Goal: Transaction & Acquisition: Subscribe to service/newsletter

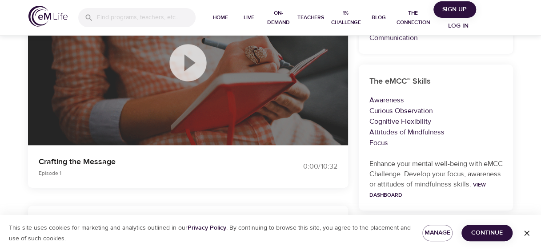
scroll to position [89, 0]
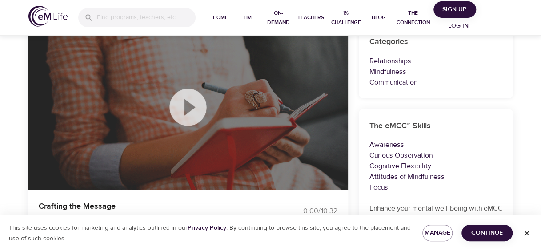
click at [187, 104] on icon at bounding box center [188, 107] width 44 height 44
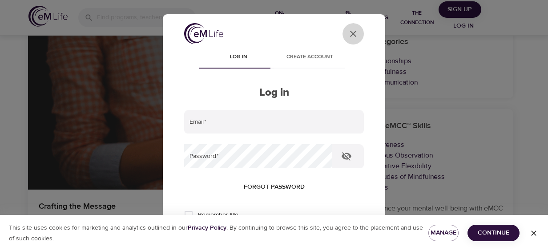
click at [350, 34] on icon "close" at bounding box center [353, 34] width 6 height 6
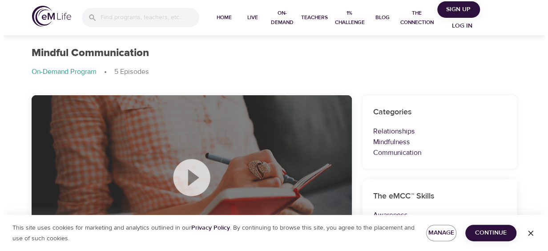
scroll to position [0, 0]
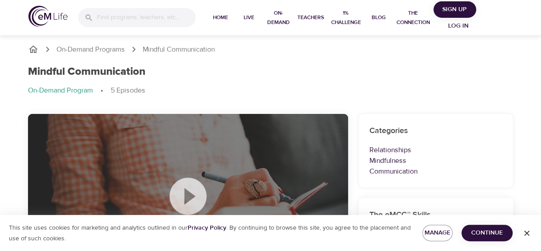
click at [186, 183] on icon at bounding box center [187, 195] width 37 height 37
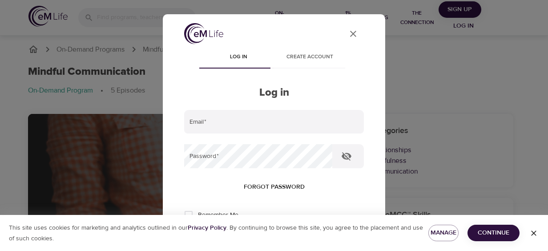
click at [350, 32] on icon "close" at bounding box center [353, 34] width 6 height 6
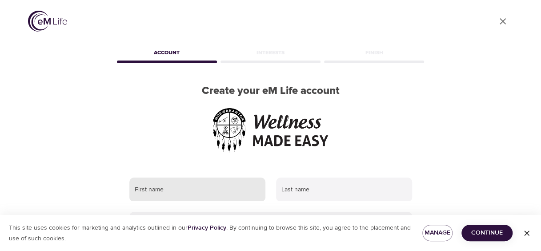
click at [217, 191] on input "text" at bounding box center [197, 189] width 136 height 24
type input "Charlene"
type input "Fountain"
type input "[PERSON_NAME][EMAIL_ADDRESS][DOMAIN_NAME]"
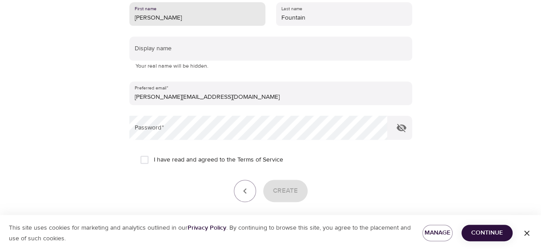
scroll to position [178, 0]
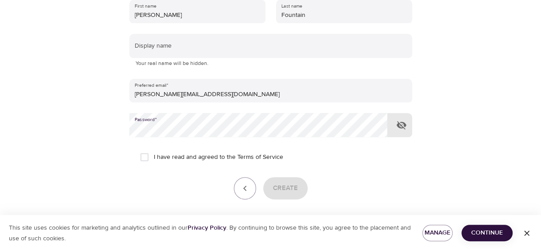
click at [145, 156] on input "I have read and agreed to the Terms of Service" at bounding box center [144, 157] width 19 height 19
checkbox input "true"
click at [399, 124] on icon "button" at bounding box center [402, 125] width 10 height 8
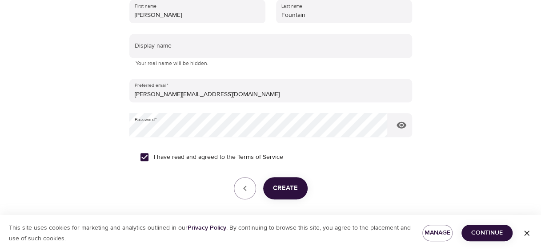
click at [291, 189] on span "Create" at bounding box center [285, 188] width 25 height 12
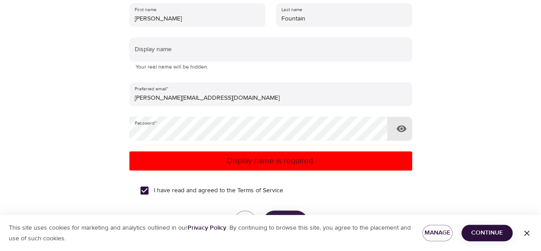
scroll to position [89, 0]
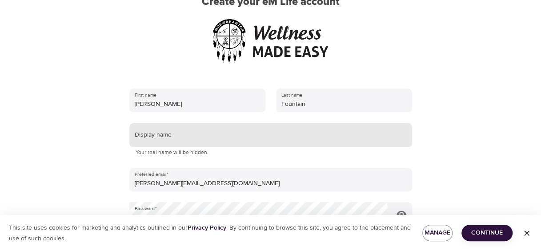
click at [183, 138] on input "text" at bounding box center [270, 135] width 283 height 24
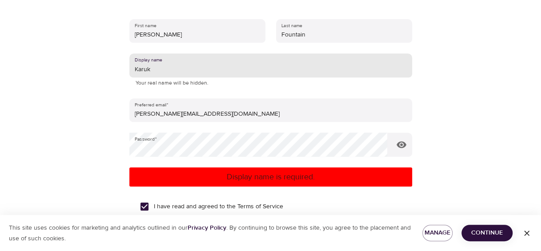
scroll to position [178, 0]
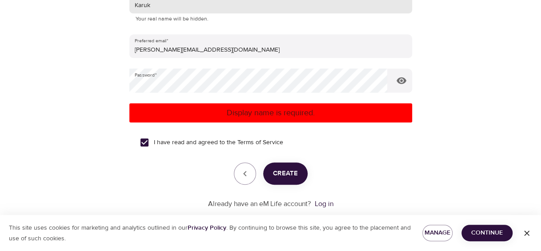
type input "Karuk"
click at [301, 171] on button "Create" at bounding box center [285, 173] width 44 height 22
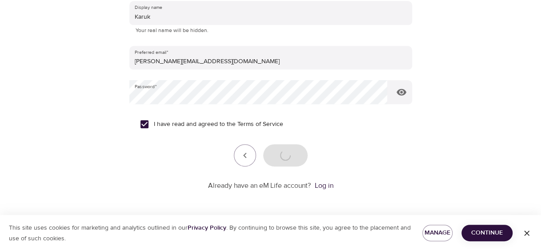
scroll to position [210, 0]
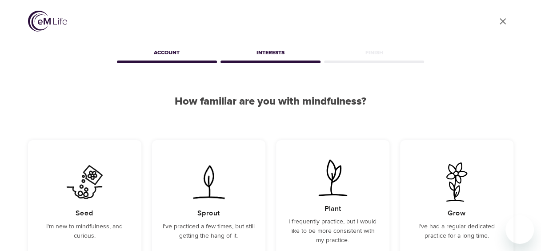
click at [464, 61] on div "User Profile Account Interests Finish How familiar are you with mindfulness? Se…" at bounding box center [270, 189] width 507 height 378
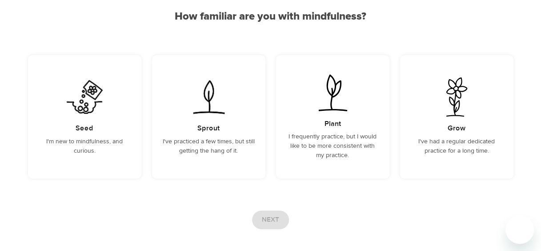
scroll to position [89, 0]
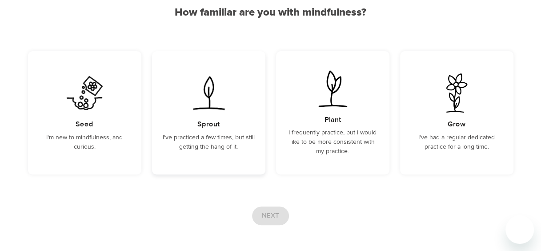
click at [196, 141] on p "I've practiced a few times, but still getting the hang of it." at bounding box center [209, 142] width 92 height 19
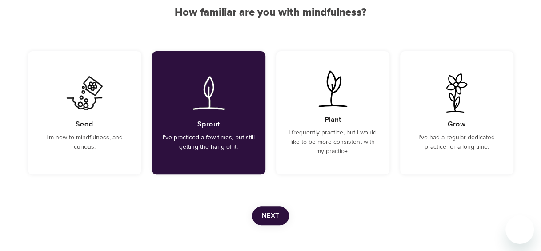
click at [264, 221] on button "Next" at bounding box center [270, 215] width 37 height 19
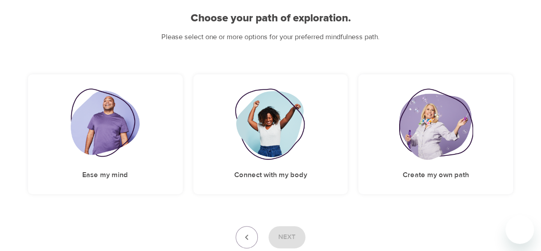
scroll to position [103, 0]
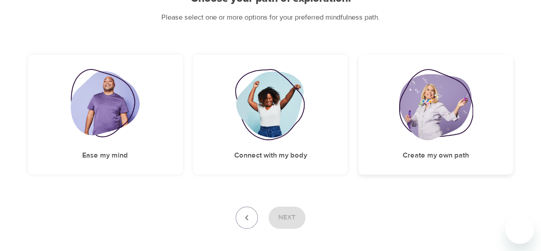
click at [445, 159] on h5 "Create my own path" at bounding box center [436, 155] width 66 height 9
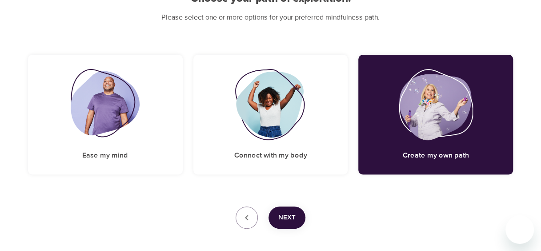
click at [283, 208] on button "Next" at bounding box center [287, 217] width 37 height 22
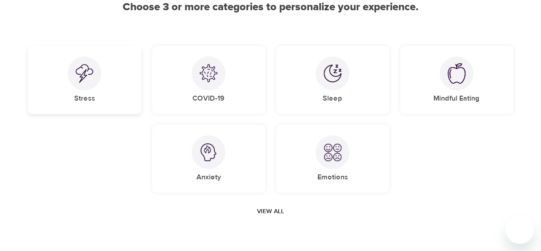
scroll to position [95, 0]
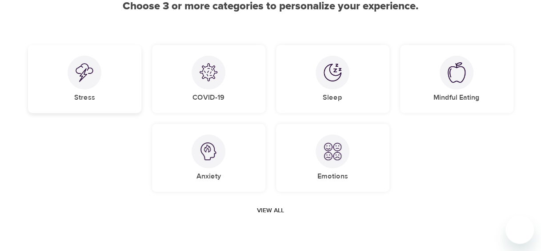
click at [86, 93] on h5 "Stress" at bounding box center [84, 97] width 21 height 9
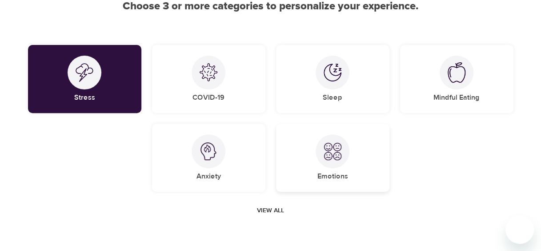
click at [340, 150] on img at bounding box center [333, 151] width 18 height 18
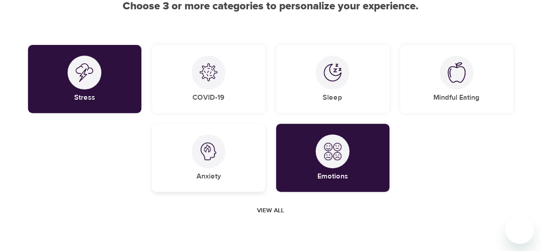
click at [233, 154] on div "Anxiety" at bounding box center [208, 158] width 113 height 68
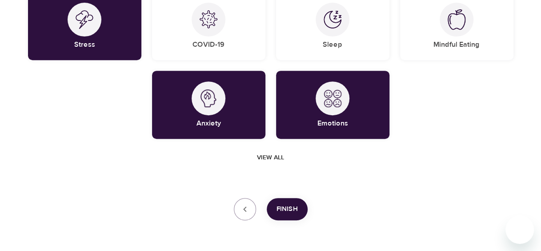
scroll to position [136, 0]
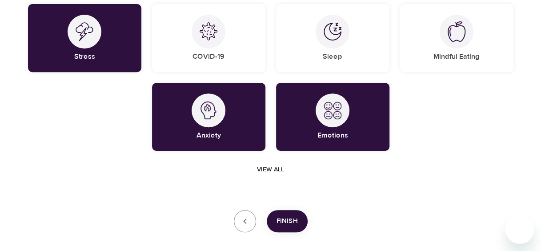
click at [271, 170] on span "View all" at bounding box center [270, 169] width 27 height 11
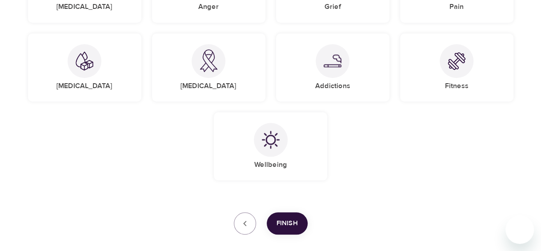
scroll to position [390, 0]
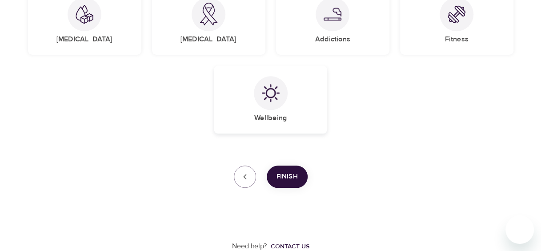
click at [314, 105] on div "Wellbeing" at bounding box center [270, 99] width 113 height 68
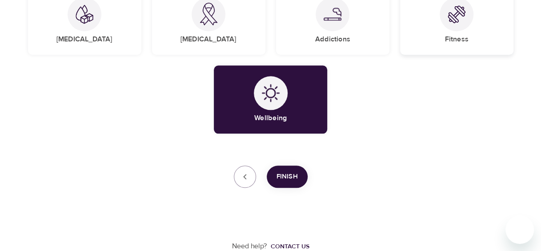
click at [432, 19] on div "Fitness" at bounding box center [456, 21] width 113 height 68
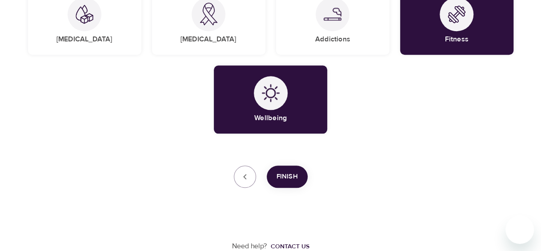
click at [285, 183] on button "Finish" at bounding box center [287, 176] width 41 height 22
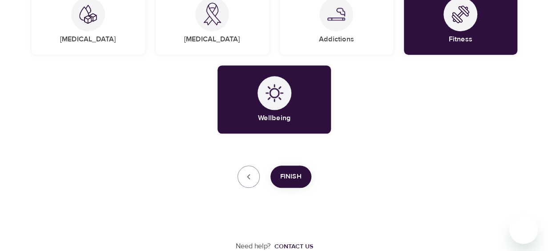
scroll to position [297, 0]
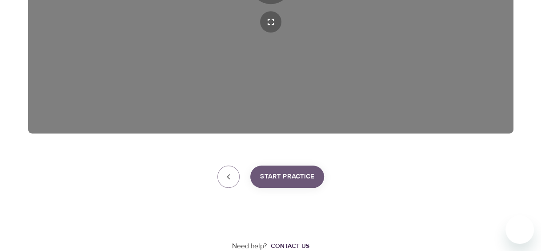
click at [296, 174] on span "Start Practice" at bounding box center [287, 177] width 54 height 12
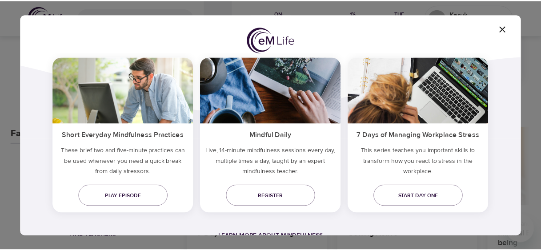
scroll to position [89, 0]
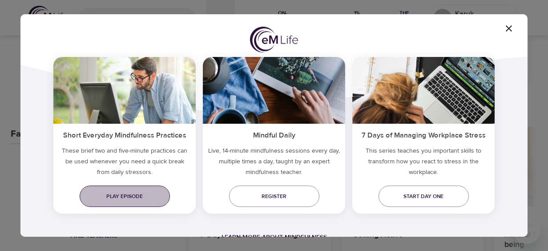
click at [143, 189] on link "Play episode" at bounding box center [125, 195] width 90 height 21
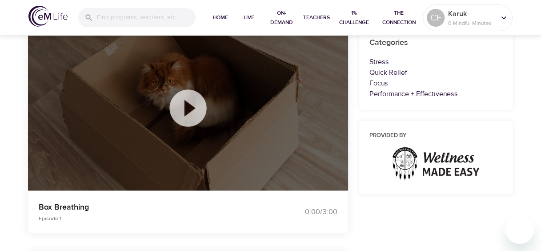
scroll to position [89, 0]
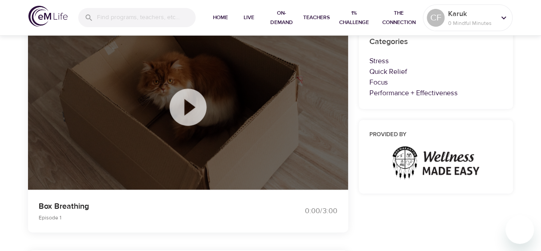
click at [178, 109] on icon at bounding box center [187, 107] width 37 height 37
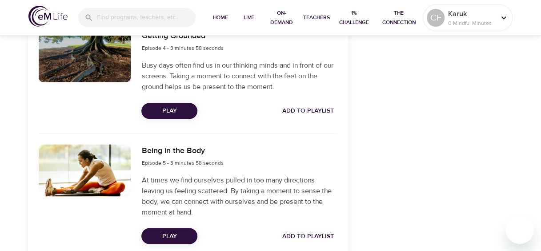
scroll to position [667, 0]
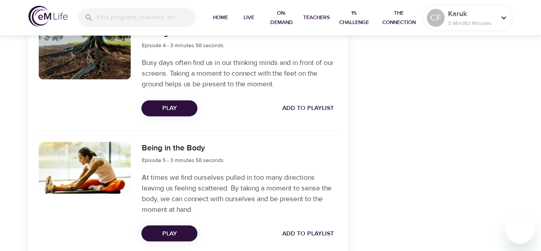
click at [179, 109] on span "Play" at bounding box center [170, 108] width 42 height 11
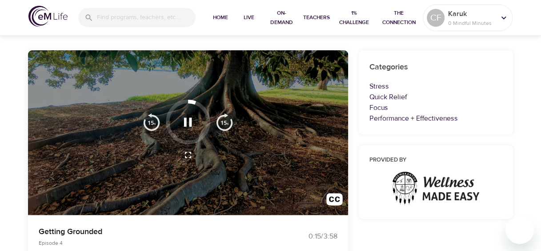
scroll to position [44, 0]
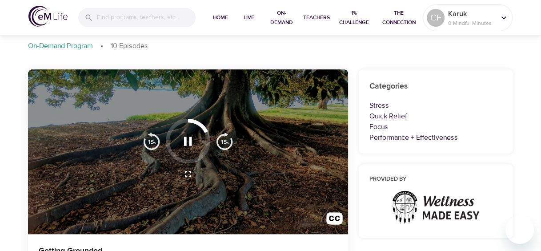
click at [189, 137] on icon "button" at bounding box center [188, 141] width 16 height 16
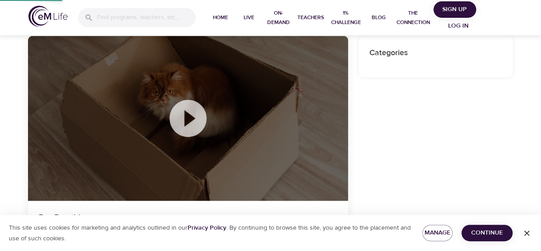
scroll to position [36, 0]
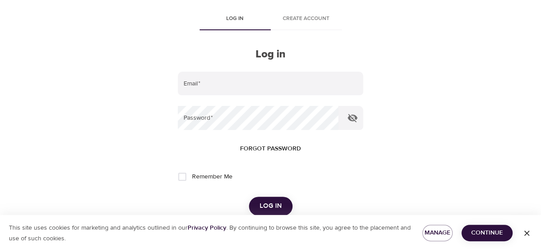
type input "[PERSON_NAME][EMAIL_ADDRESS][DOMAIN_NAME]"
click at [184, 180] on input "Remember Me" at bounding box center [182, 176] width 19 height 19
checkbox input "true"
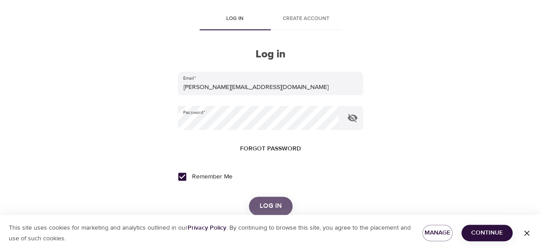
click at [262, 199] on button "Log in" at bounding box center [271, 206] width 44 height 19
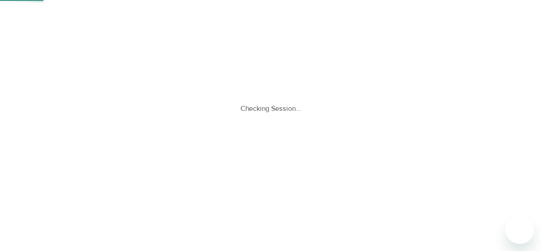
scroll to position [0, 0]
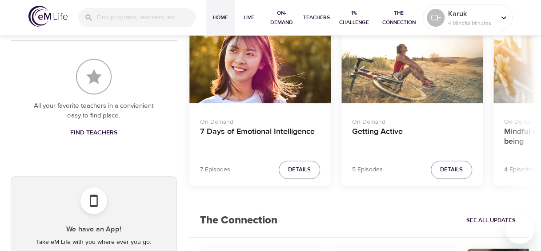
scroll to position [356, 0]
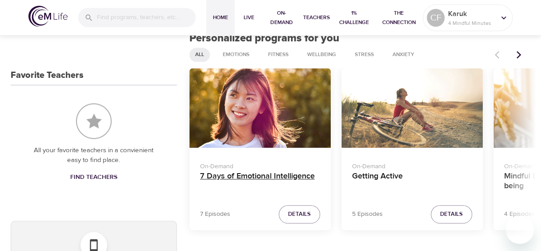
click at [284, 174] on h4 "7 Days of Emotional Intelligence" at bounding box center [260, 181] width 120 height 21
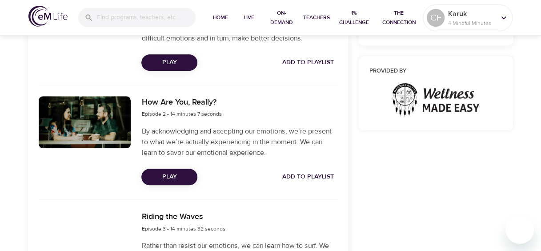
scroll to position [400, 0]
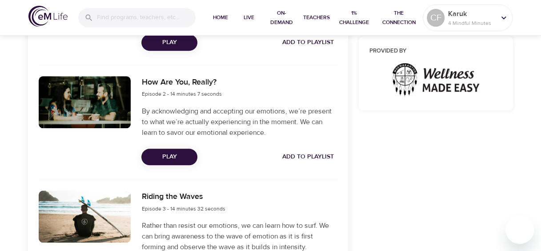
click at [155, 153] on span "Play" at bounding box center [170, 156] width 42 height 11
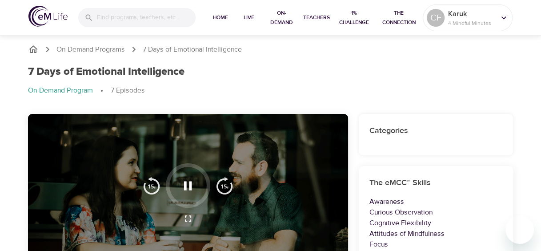
scroll to position [44, 0]
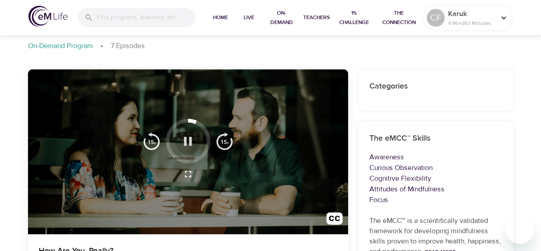
click at [190, 132] on button "button" at bounding box center [188, 141] width 26 height 26
click at [187, 138] on icon "button" at bounding box center [188, 141] width 16 height 16
